Goal: Navigation & Orientation: Find specific page/section

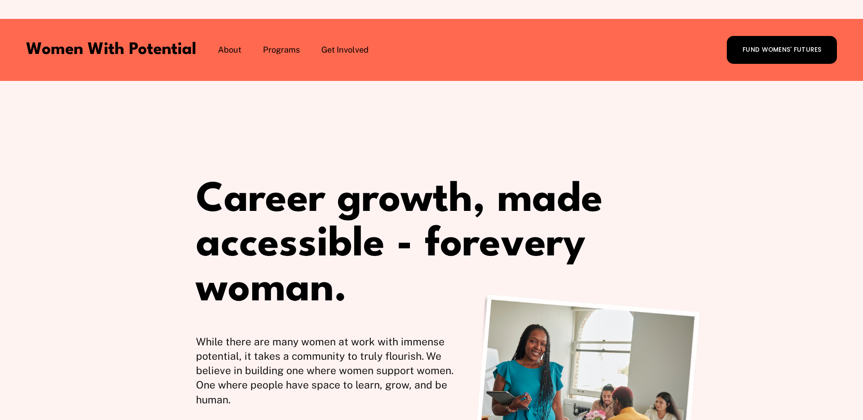
click at [0, 0] on span "The Table" at bounding box center [0, 0] width 0 height 0
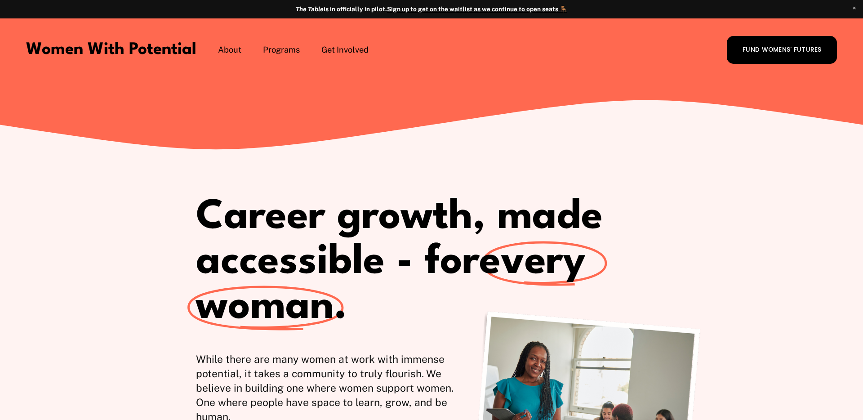
click at [0, 0] on span "The Table" at bounding box center [0, 0] width 0 height 0
